Goal: Navigation & Orientation: Understand site structure

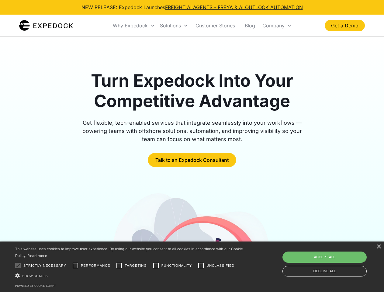
click at [134, 26] on div "Why Expedock" at bounding box center [130, 26] width 35 height 6
click at [174, 26] on div "Solutions" at bounding box center [170, 26] width 21 height 6
click at [277, 26] on div "Company" at bounding box center [273, 26] width 22 height 6
click at [18, 266] on div at bounding box center [18, 265] width 12 height 12
click at [75, 266] on input "Performance" at bounding box center [75, 265] width 12 height 12
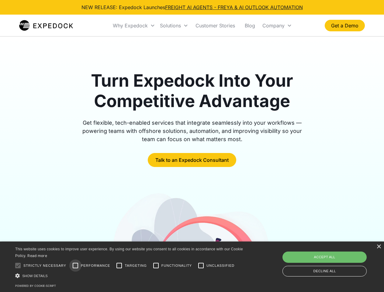
checkbox input "true"
click at [119, 266] on input "Targeting" at bounding box center [119, 265] width 12 height 12
checkbox input "true"
click at [156, 266] on input "Functionality" at bounding box center [156, 265] width 12 height 12
checkbox input "true"
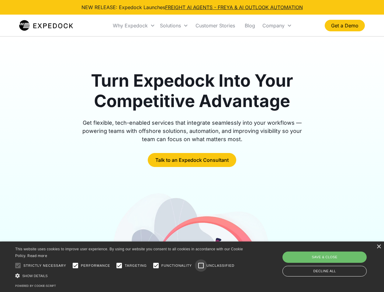
click at [201, 266] on input "Unclassified" at bounding box center [201, 265] width 12 height 12
checkbox input "true"
click at [130, 276] on div "Show details Hide details" at bounding box center [130, 276] width 230 height 6
